Goal: Transaction & Acquisition: Obtain resource

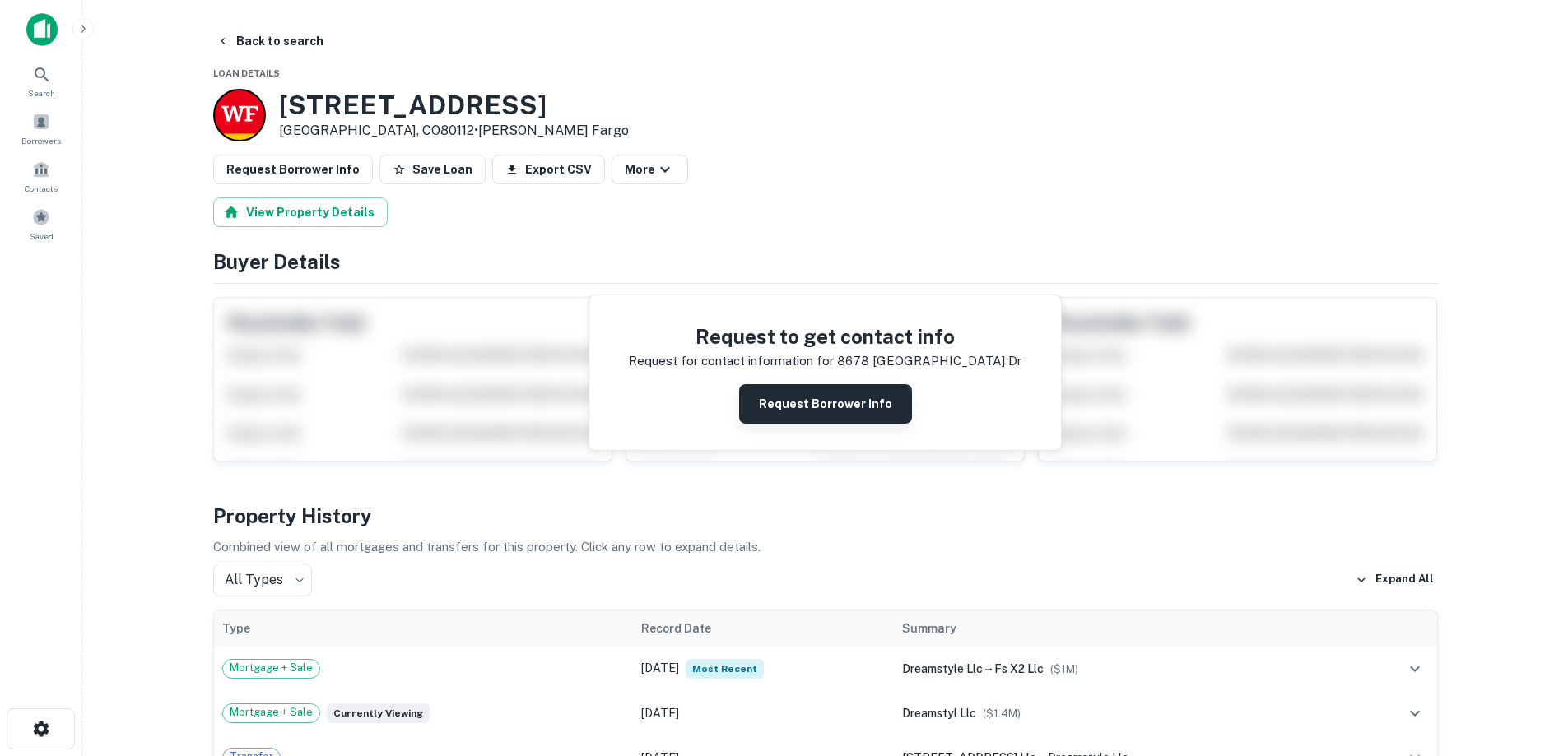
click at [812, 397] on button "Request Borrower Info" at bounding box center [826, 404] width 173 height 39
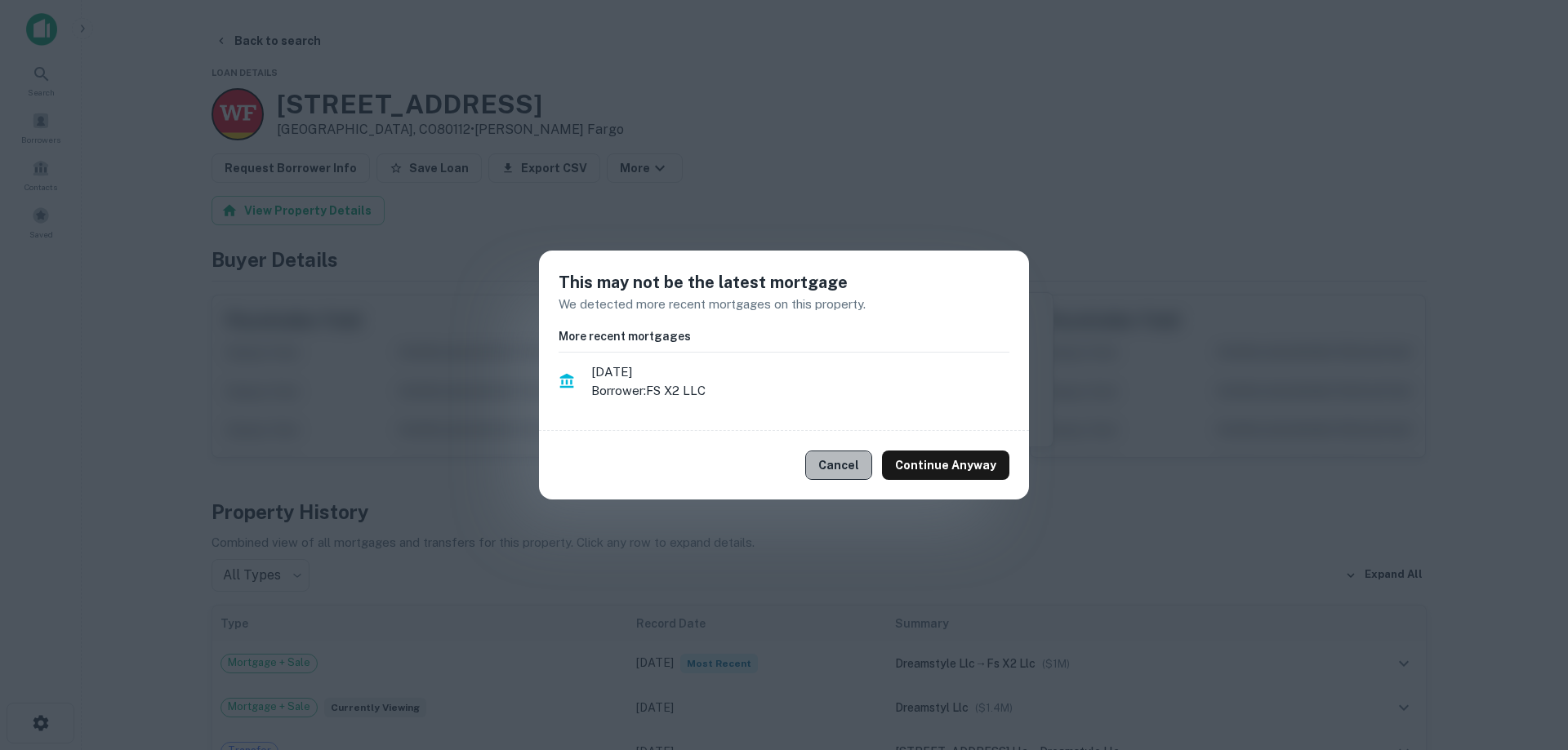
click at [848, 460] on button "Cancel" at bounding box center [838, 465] width 67 height 29
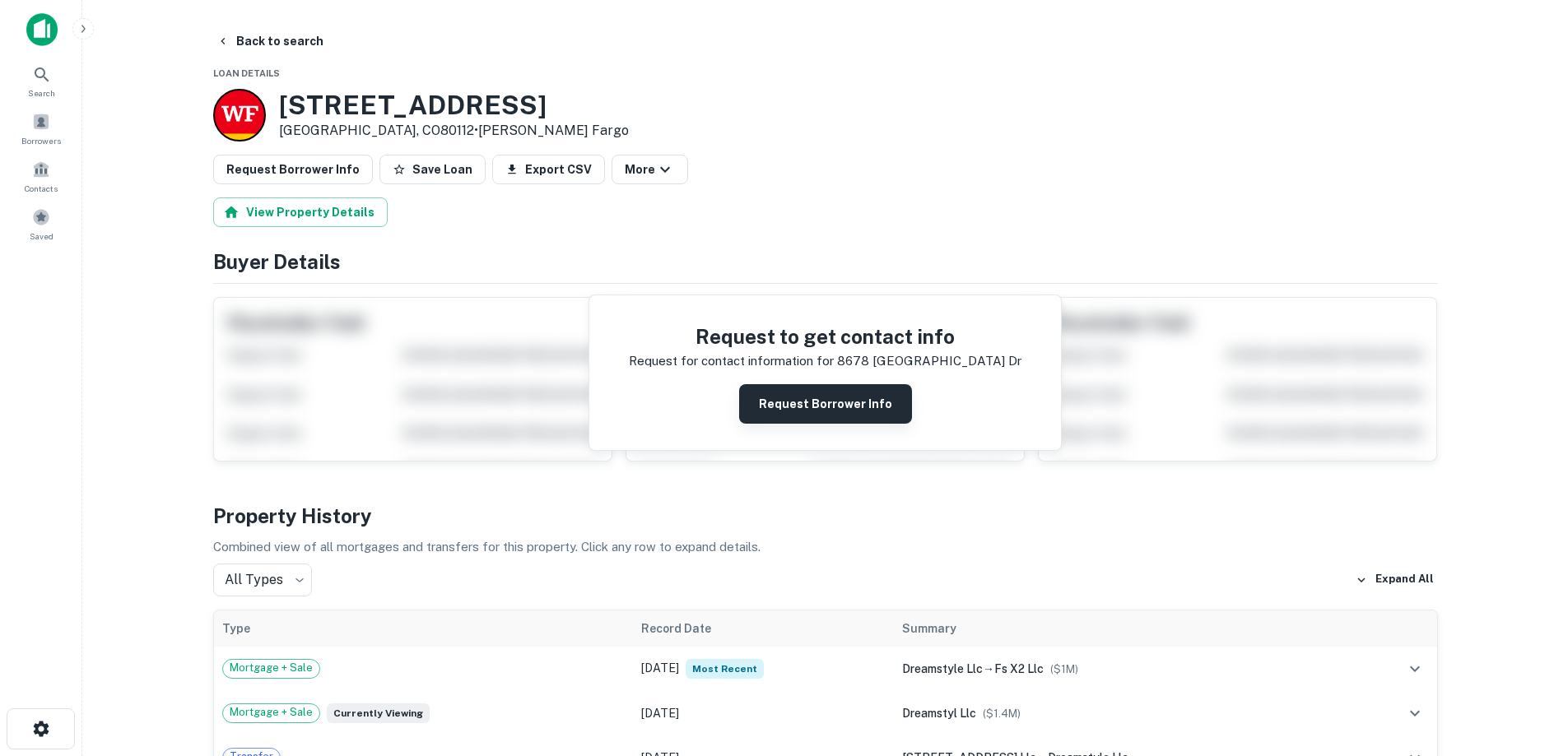
click at [837, 406] on button "Request Borrower Info" at bounding box center [826, 404] width 173 height 39
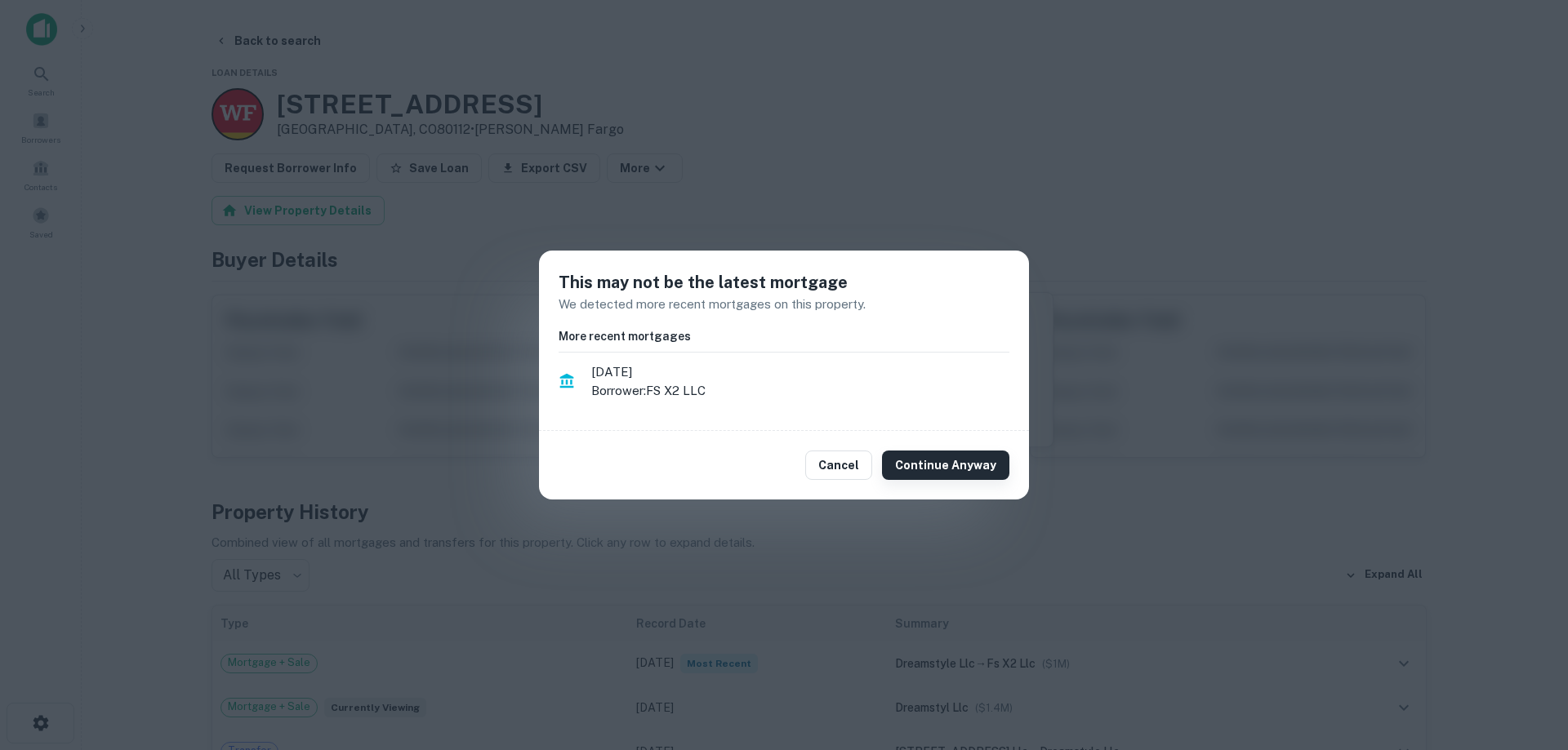
click at [976, 466] on button "Continue Anyway" at bounding box center [945, 465] width 127 height 29
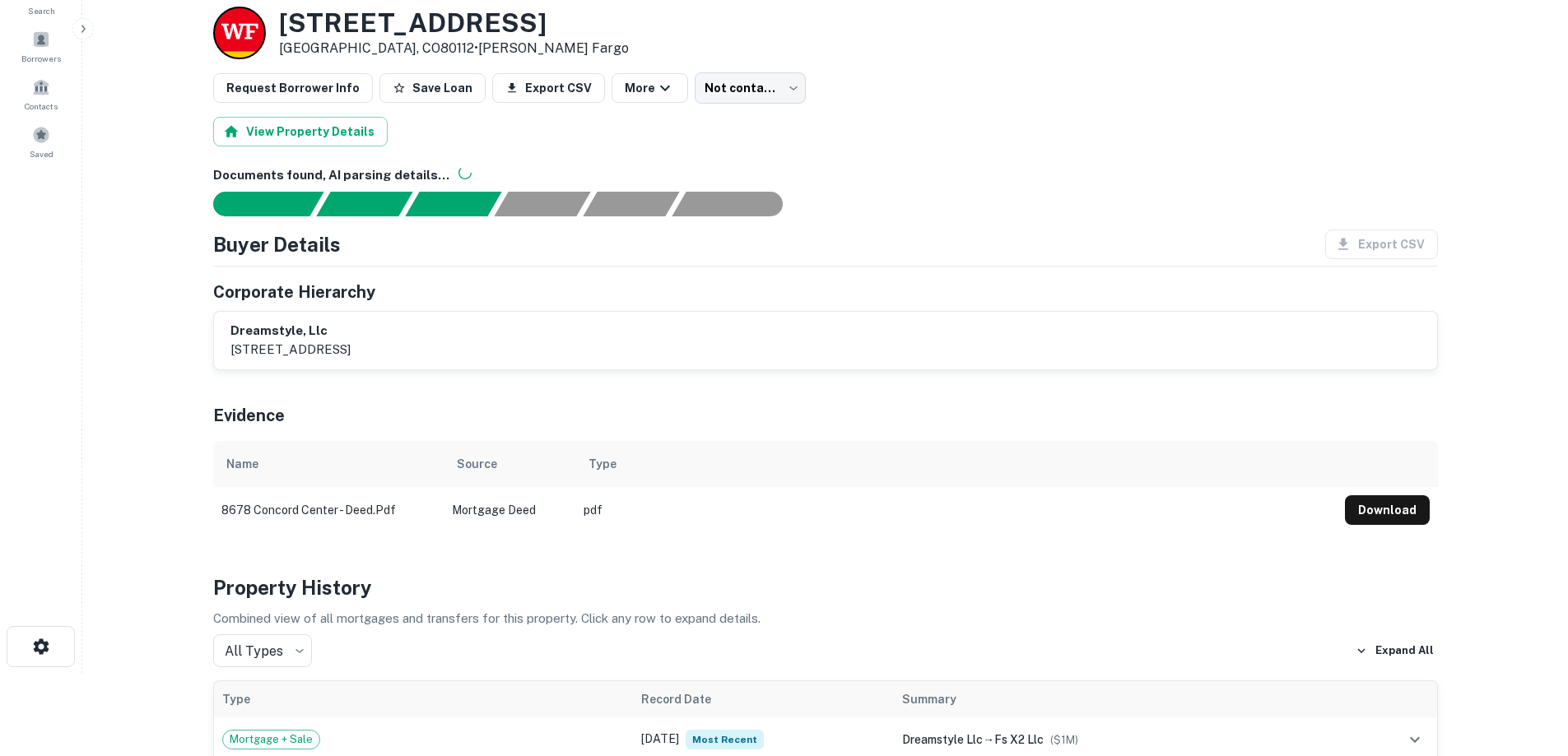
scroll to position [164, 0]
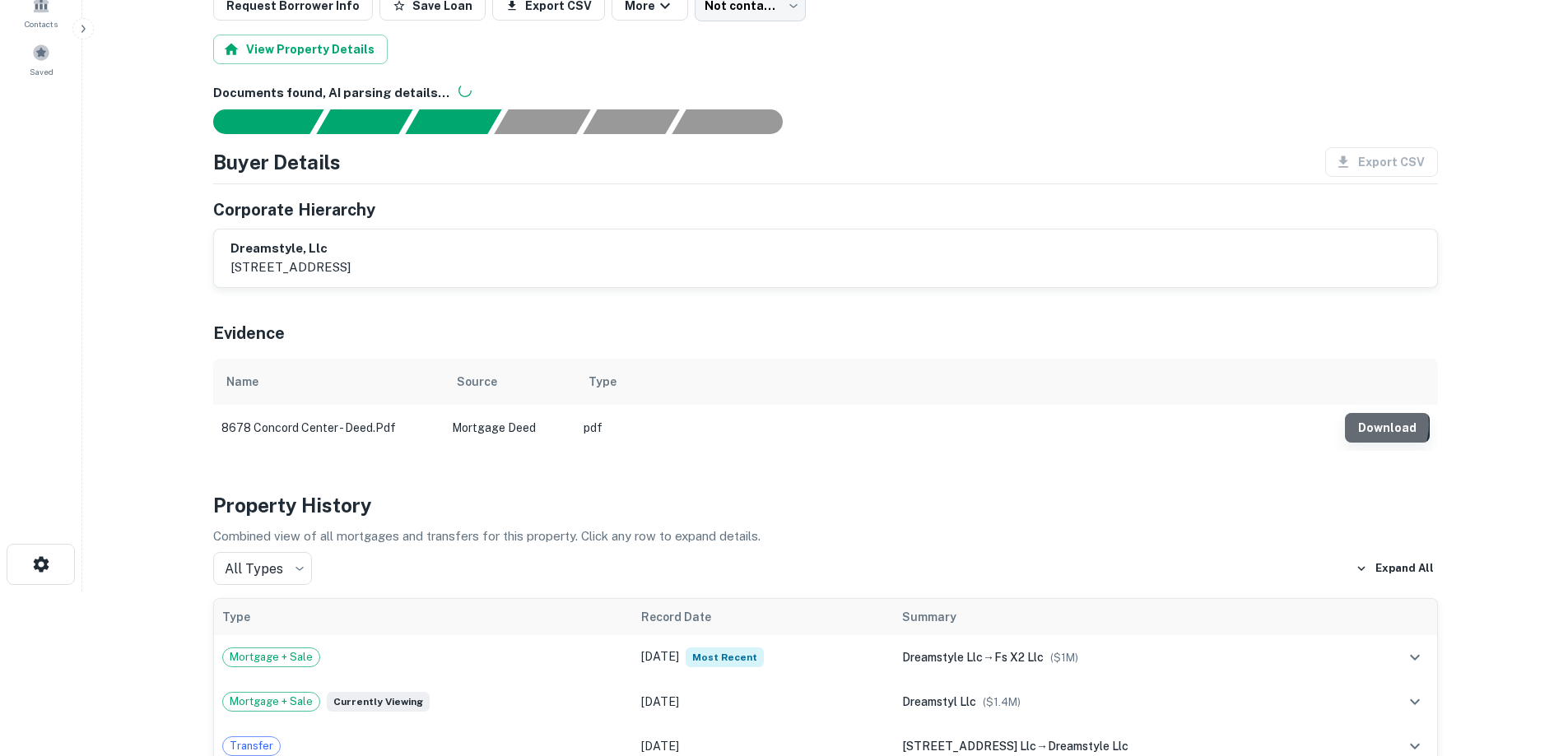
click at [1376, 424] on button "Download" at bounding box center [1387, 427] width 85 height 29
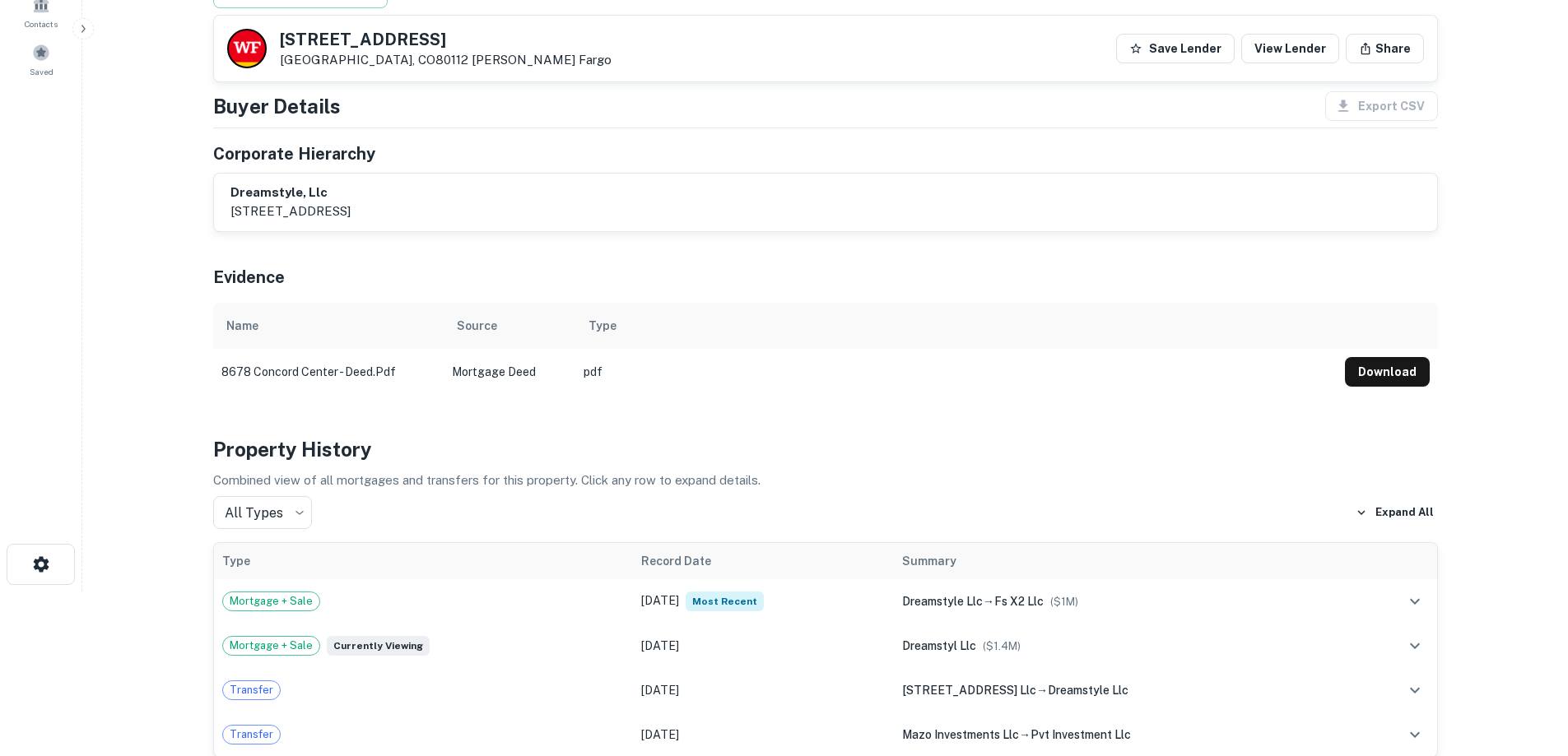
scroll to position [0, 0]
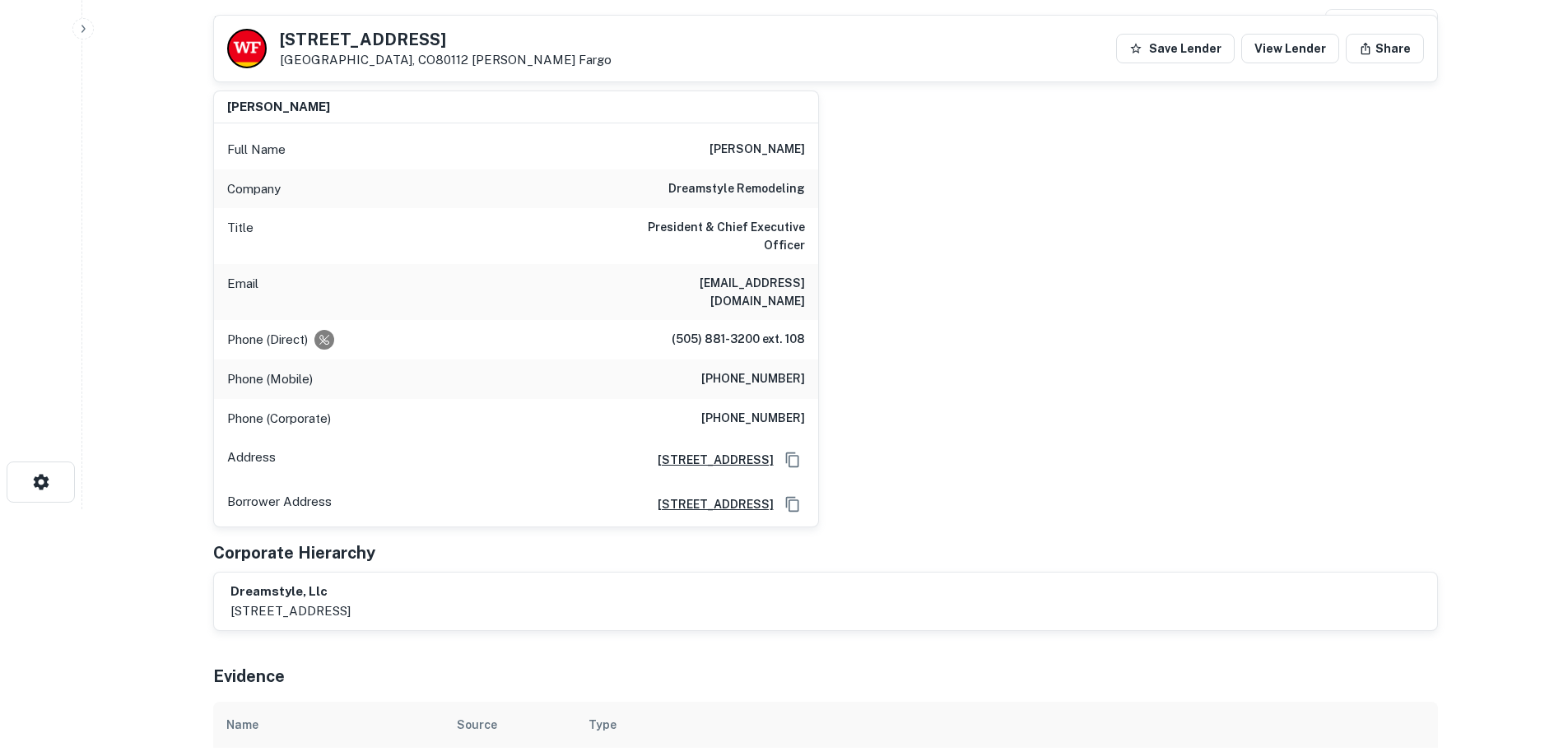
scroll to position [164, 0]
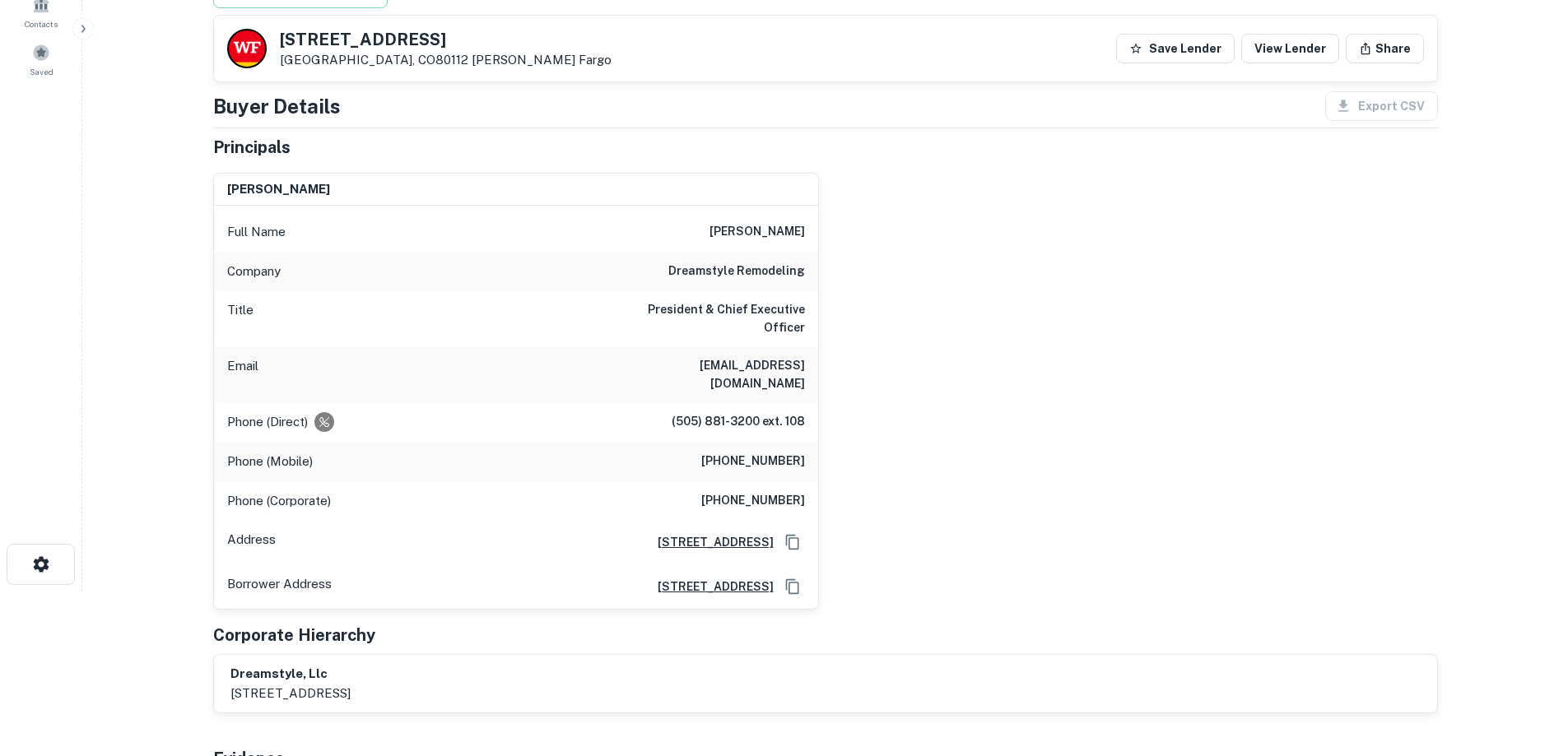
click at [1228, 257] on div "larry a. chavez Full Name larry a. chavez Company dreamstyle remodeling Title P…" at bounding box center [818, 384] width 1237 height 451
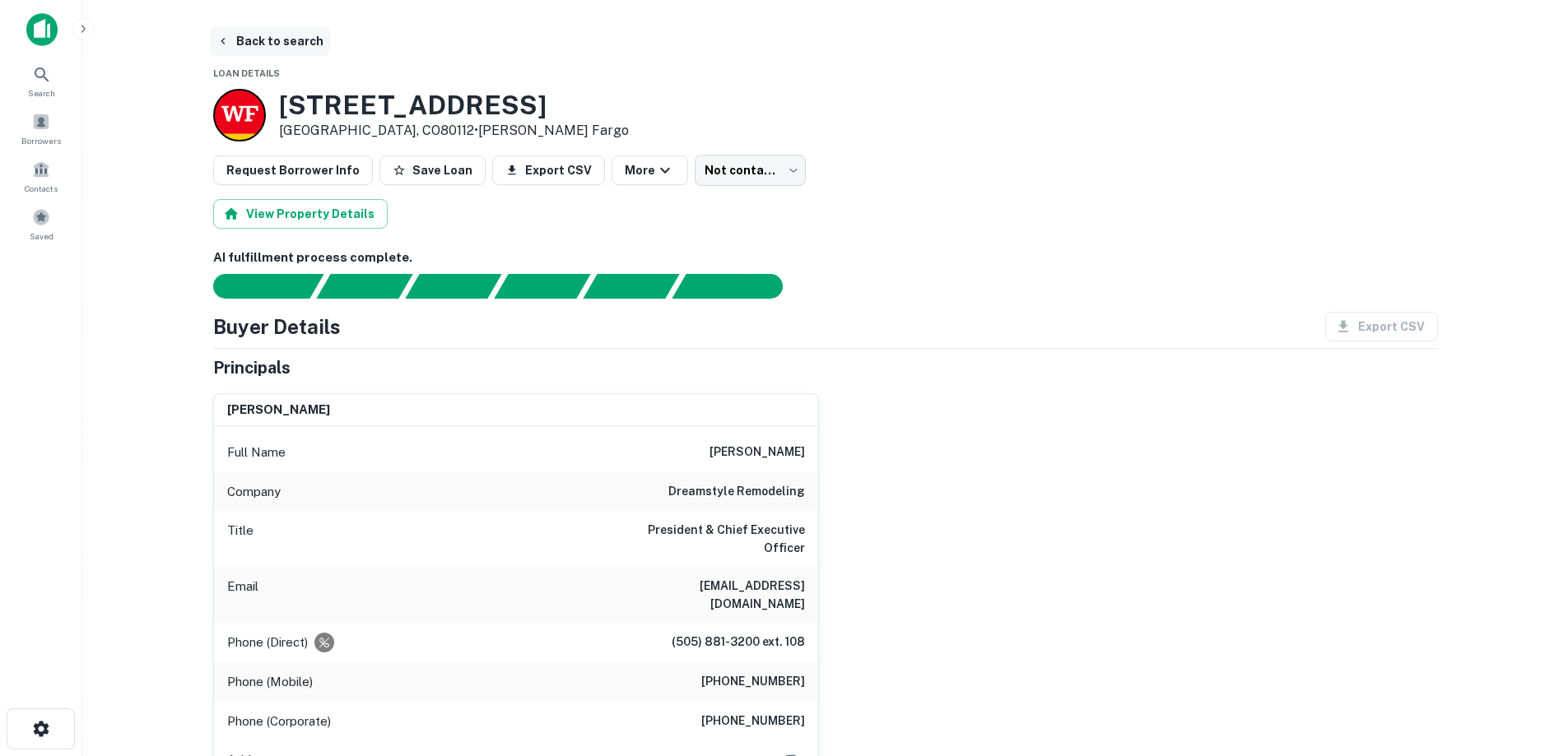
click at [279, 37] on button "Back to search" at bounding box center [270, 41] width 120 height 29
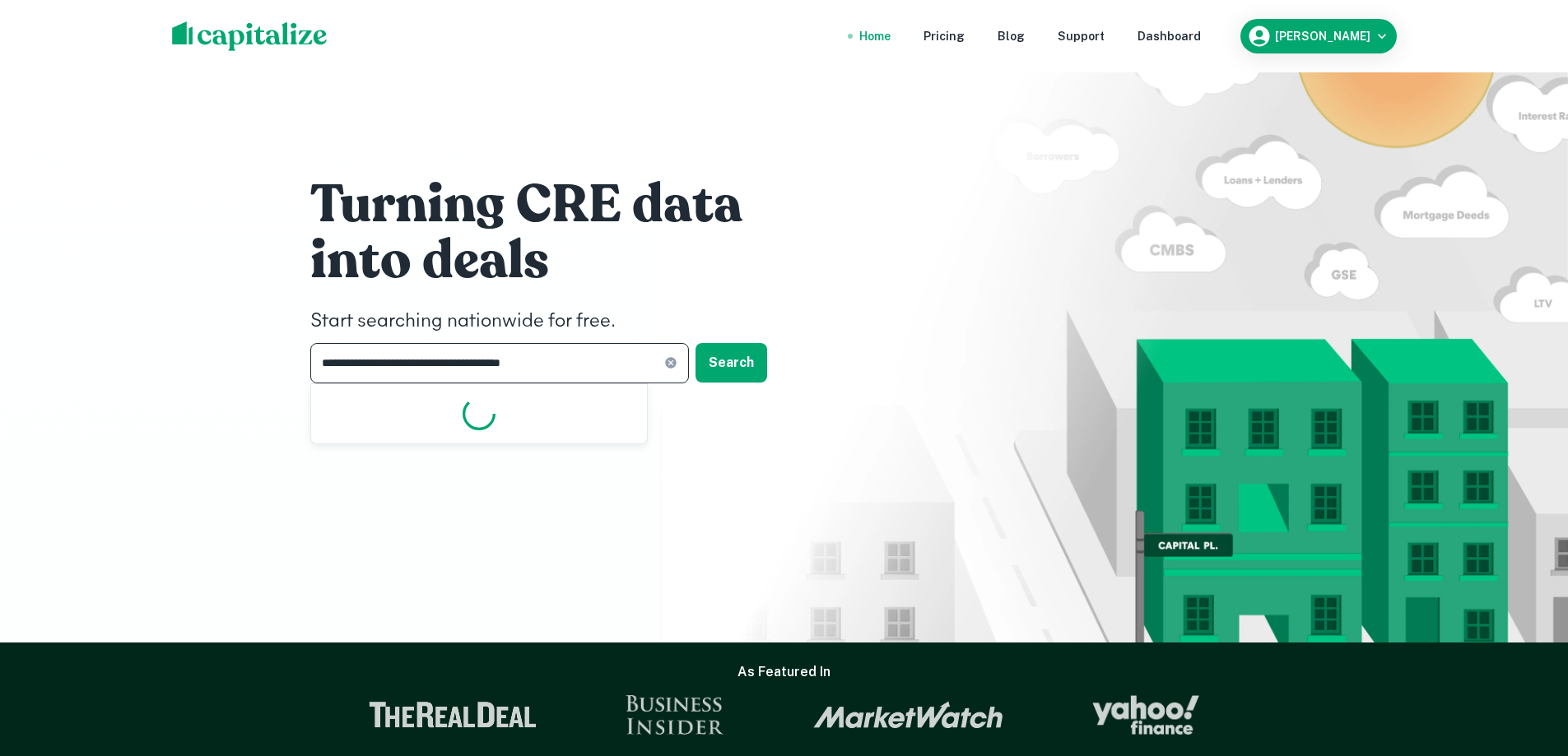
click at [503, 366] on input "**********" at bounding box center [487, 363] width 354 height 40
click at [672, 363] on icon at bounding box center [670, 363] width 11 height 11
click at [498, 355] on input "text" at bounding box center [493, 363] width 367 height 40
paste input "**********"
type input "**********"
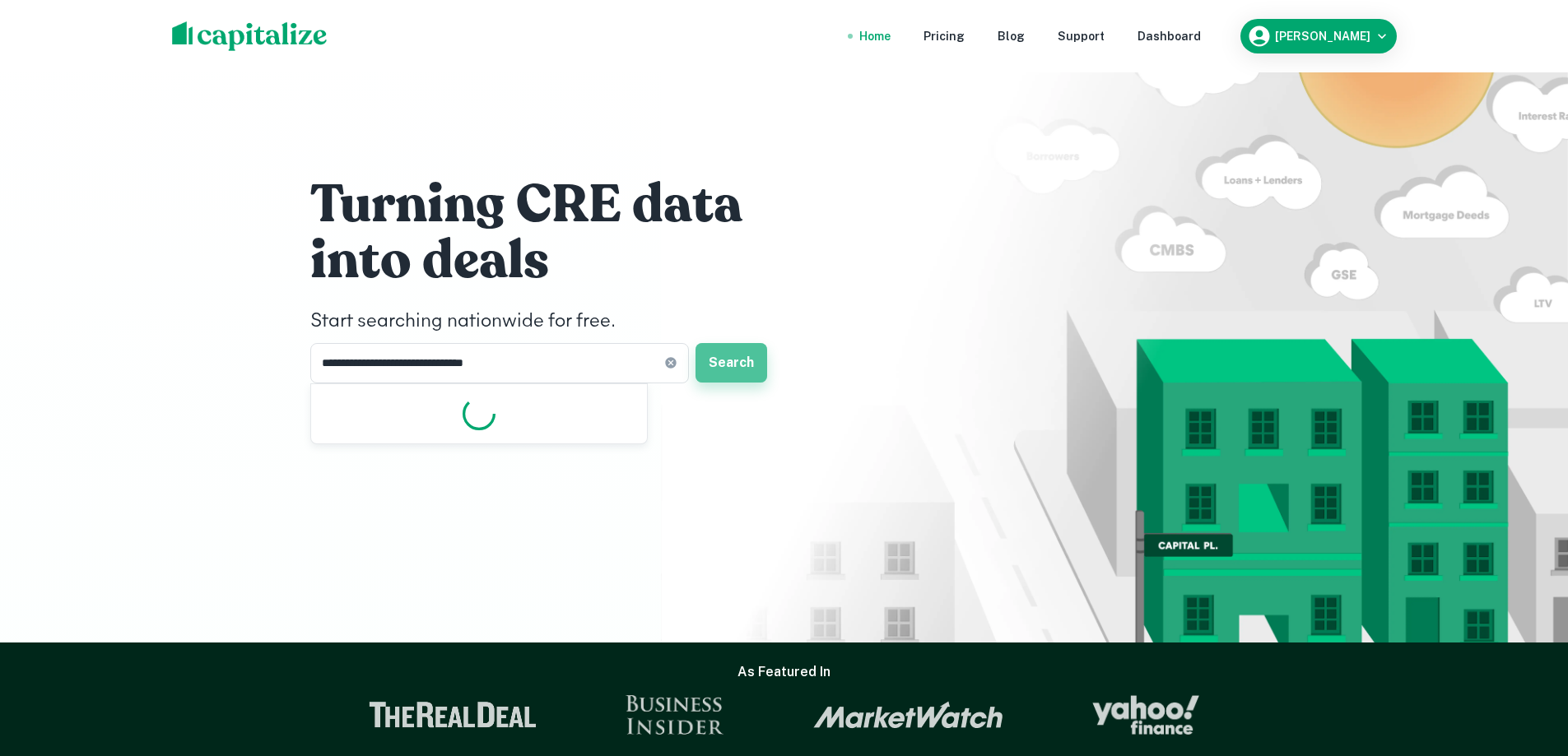
click at [733, 363] on button "Search" at bounding box center [731, 363] width 71 height 39
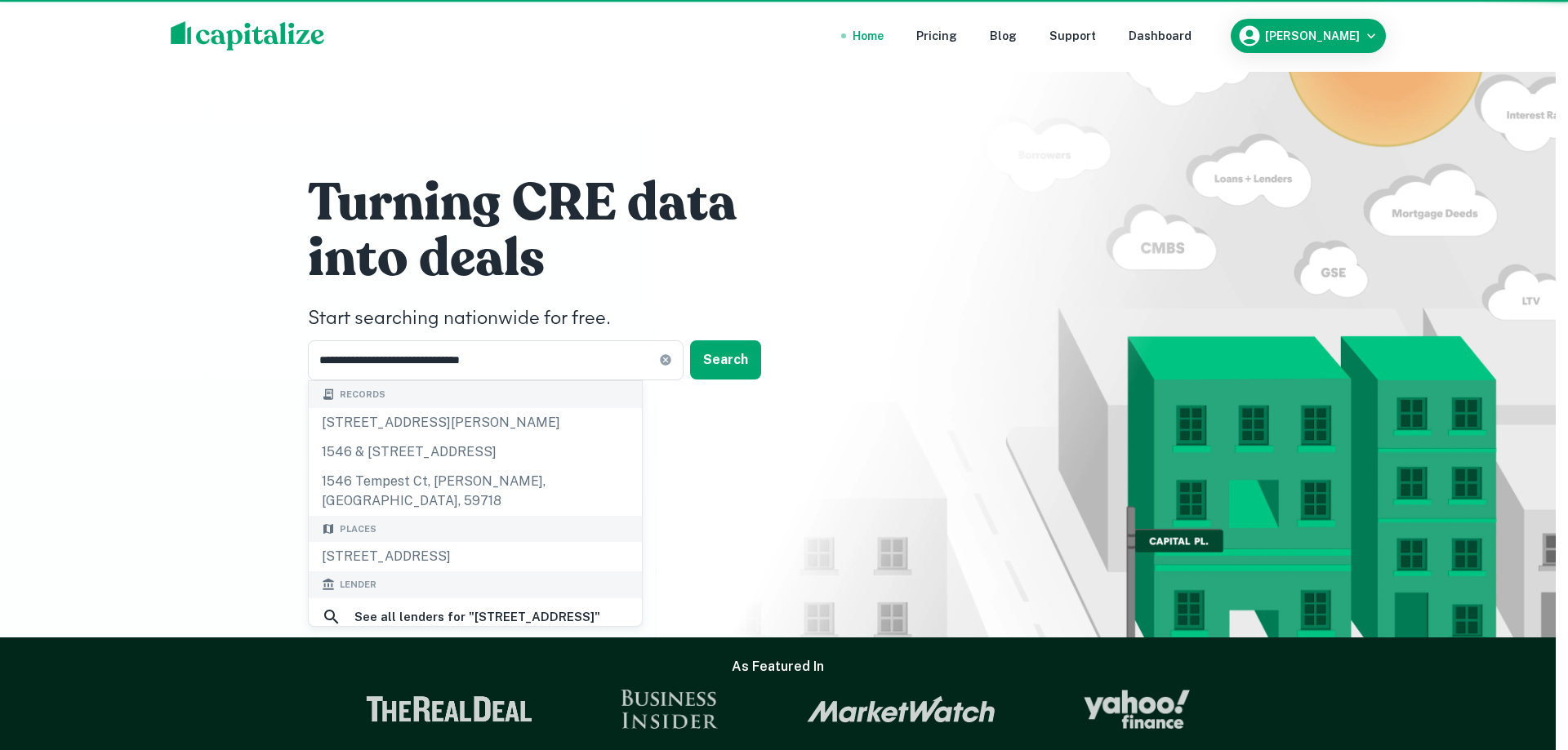
click at [716, 293] on div "1652 tempest ct, bozeman, mt, 59718" at bounding box center [784, 291] width 433 height 29
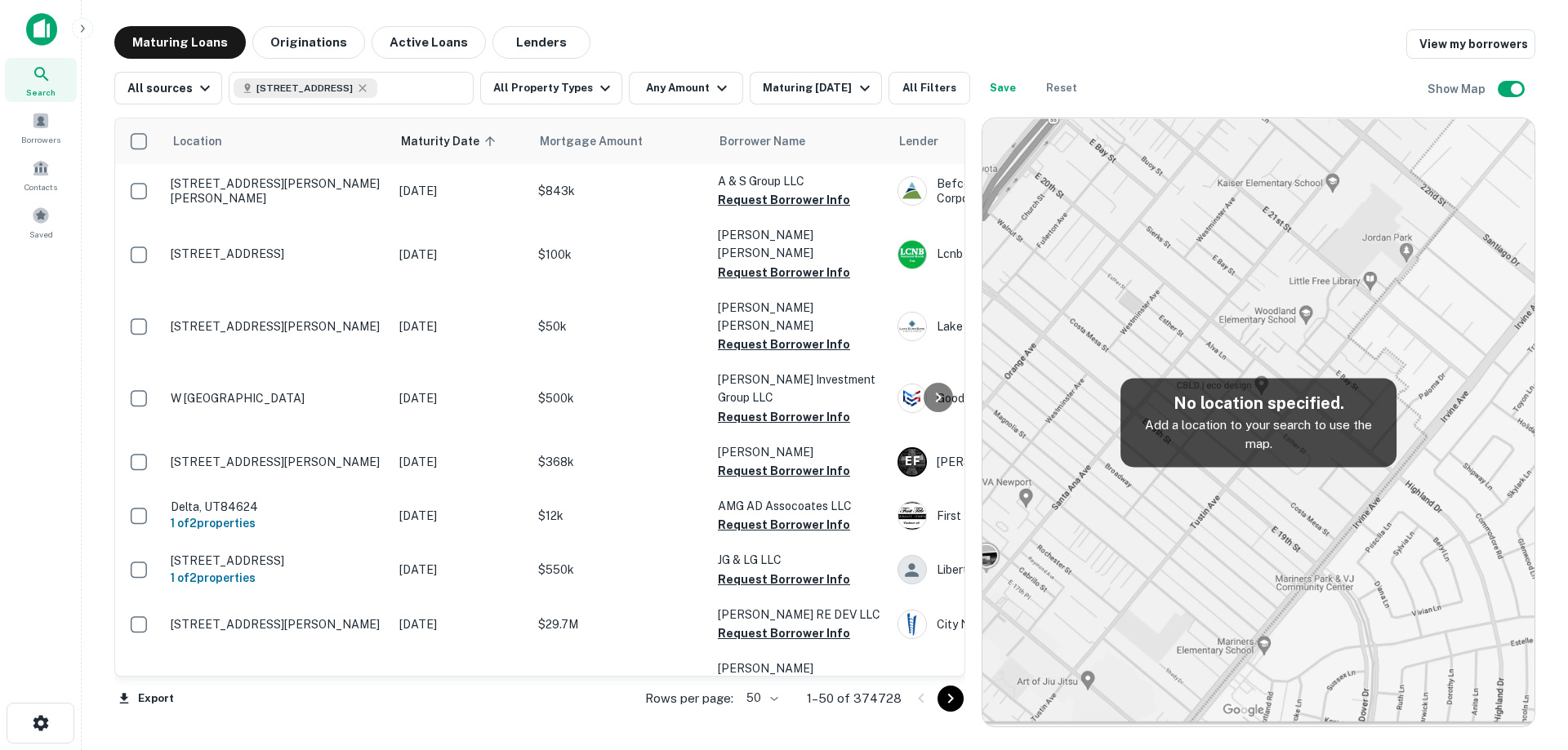
click at [49, 25] on img at bounding box center [42, 29] width 31 height 33
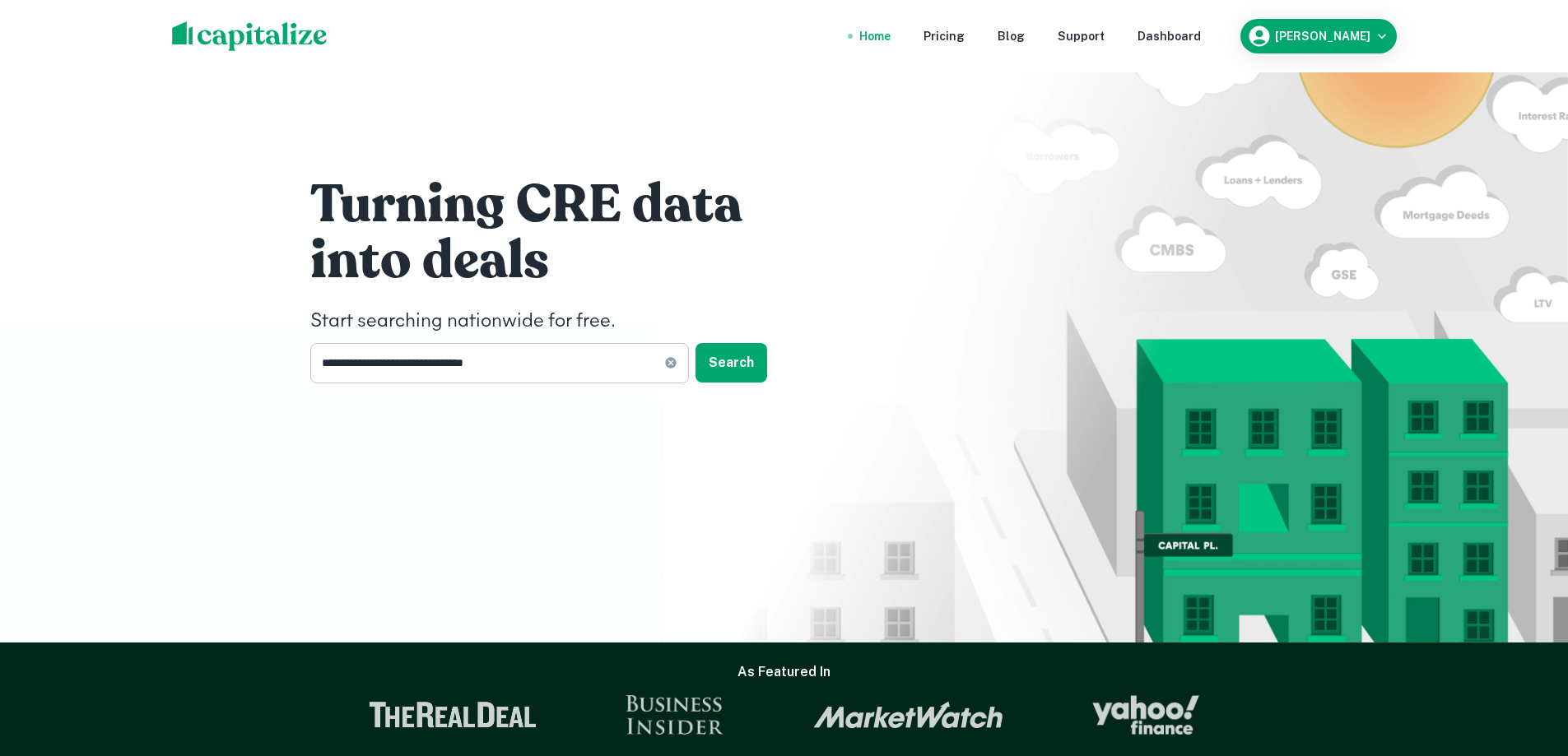
click at [568, 361] on input "**********" at bounding box center [487, 363] width 354 height 40
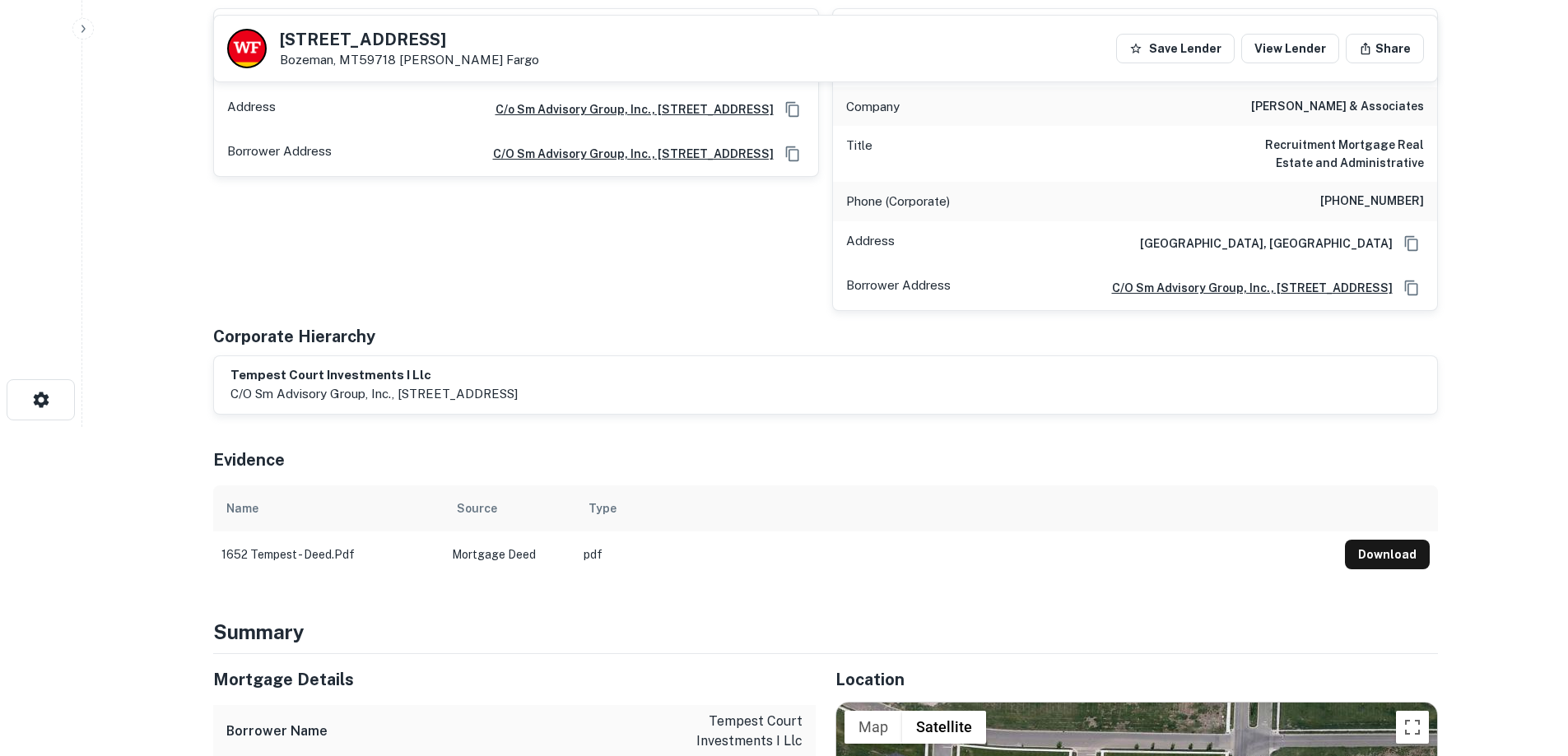
scroll to position [164, 0]
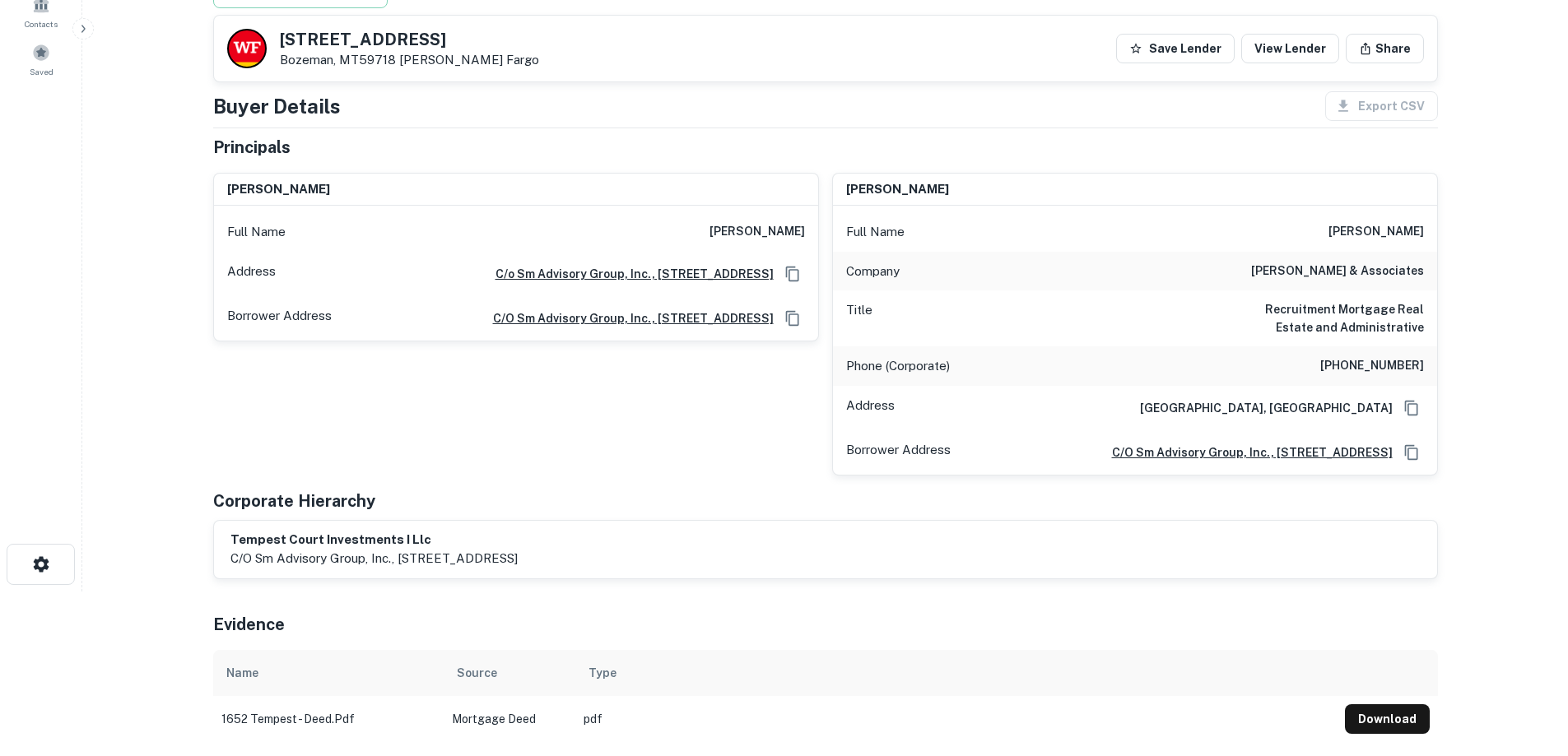
click at [1457, 194] on main "Back to search 1652 Tempest Ct Bozeman, MT59718 Wells Fargo Save Lender View Le…" at bounding box center [825, 213] width 1486 height 756
click at [1472, 224] on main "Back to search 1652 Tempest Ct Bozeman, MT59718 Wells Fargo Save Lender View Le…" at bounding box center [825, 213] width 1486 height 756
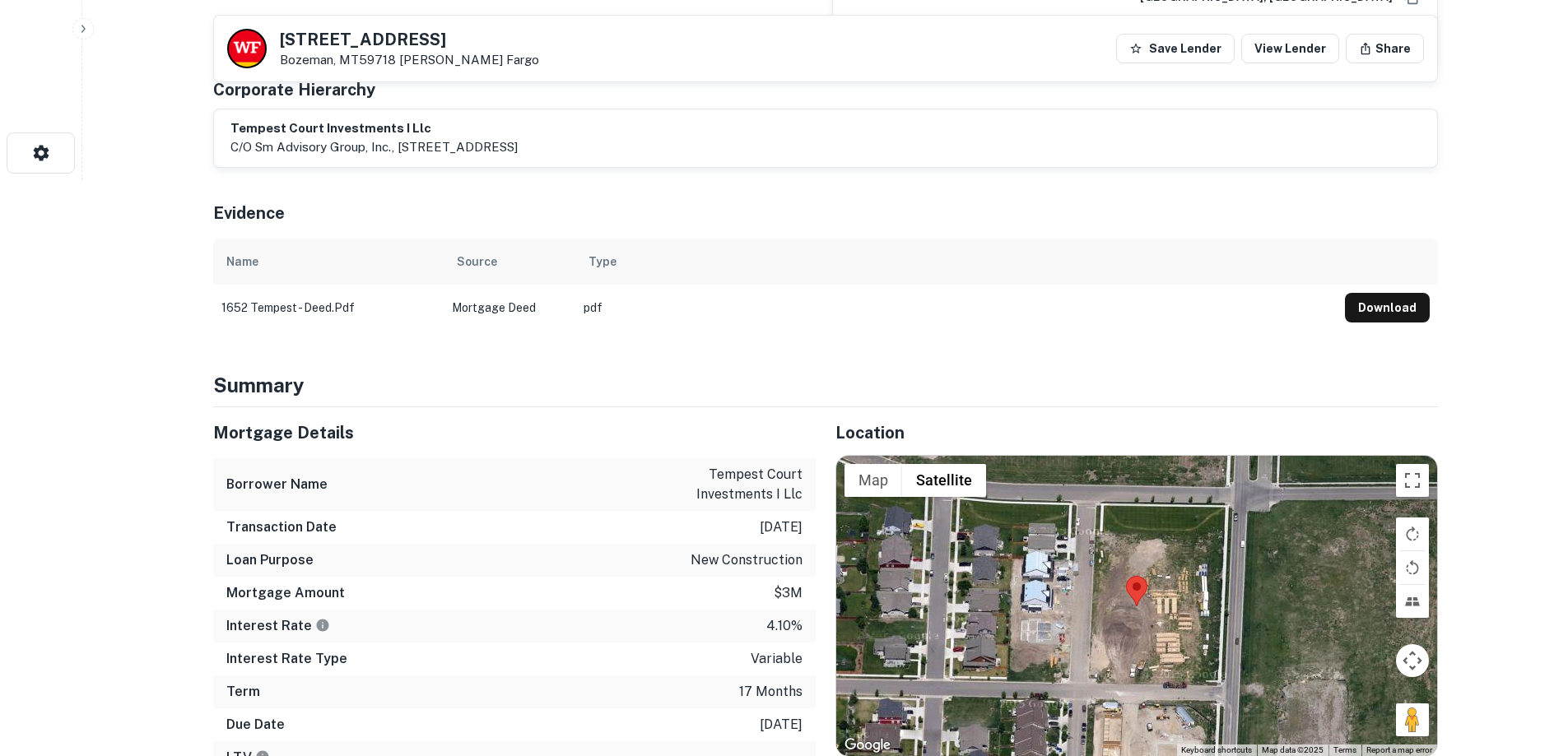
scroll to position [658, 0]
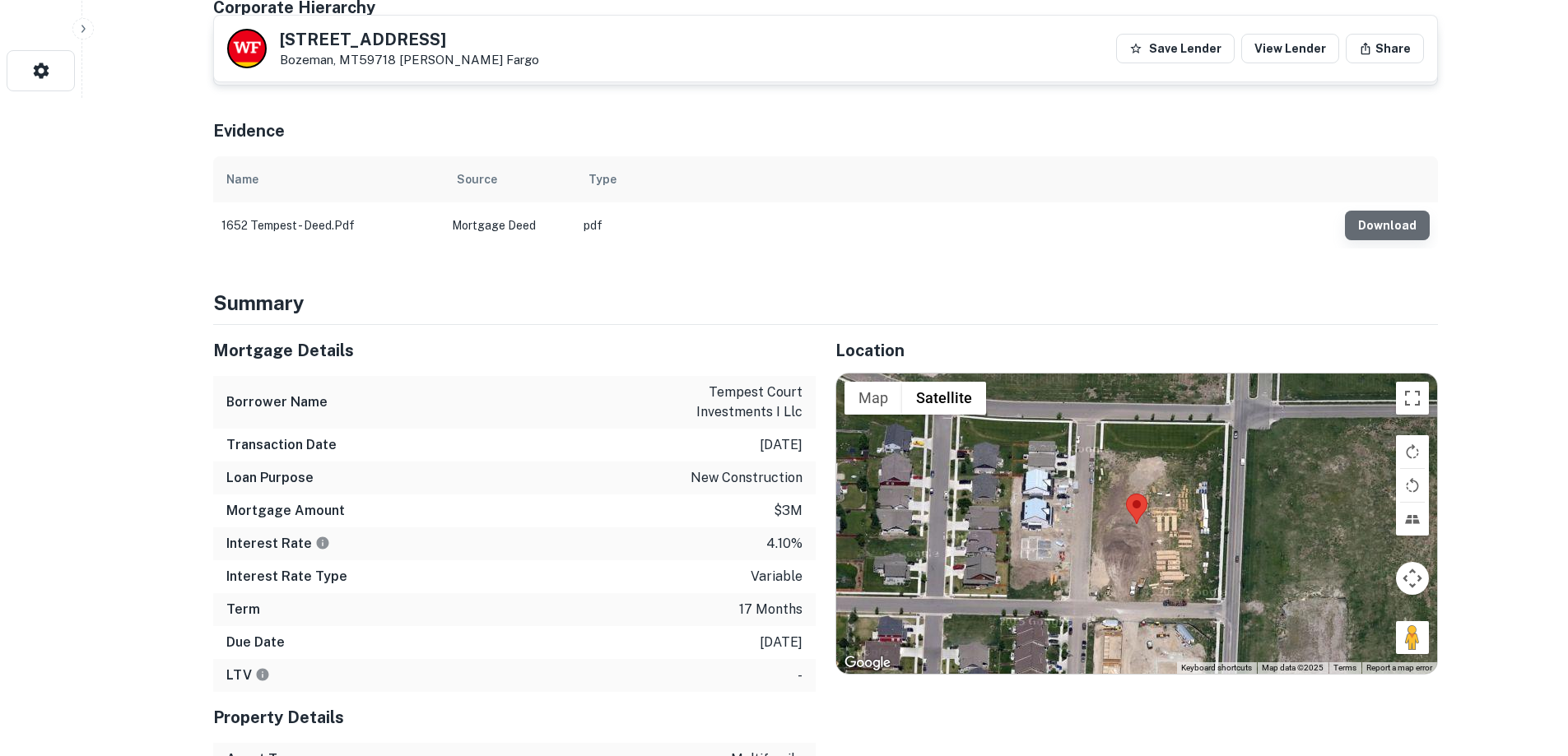
click at [1411, 228] on button "Download" at bounding box center [1387, 225] width 85 height 29
click at [1191, 220] on td "pdf" at bounding box center [956, 225] width 761 height 46
click at [1401, 220] on button "Download" at bounding box center [1387, 225] width 85 height 29
